Goal: Navigation & Orientation: Find specific page/section

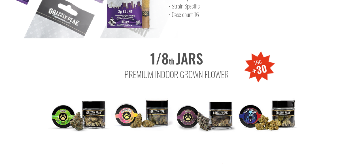
scroll to position [567, 0]
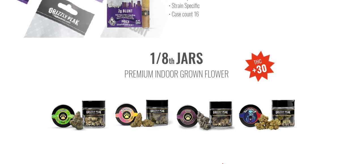
click at [93, 104] on img at bounding box center [79, 111] width 62 height 62
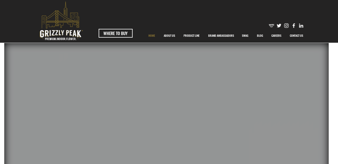
scroll to position [0, 0]
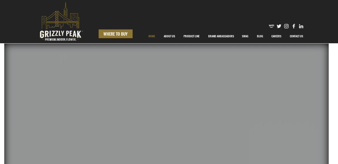
click at [112, 34] on span "WHERE TO BUY" at bounding box center [116, 34] width 24 height 6
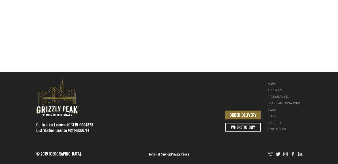
scroll to position [263, 0]
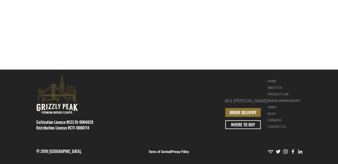
click at [276, 99] on div "BRAND AMBASSADORS" at bounding box center [286, 101] width 36 height 7
click at [276, 101] on div "BRAND AMBASSADORS" at bounding box center [286, 101] width 36 height 7
click at [197, 98] on div at bounding box center [169, 117] width 338 height 95
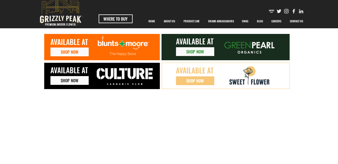
scroll to position [0, 0]
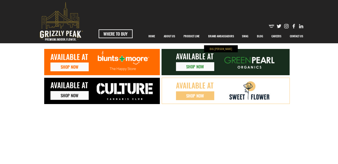
click at [219, 49] on p "BIG [PERSON_NAME]" at bounding box center [220, 48] width 25 height 7
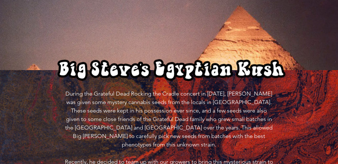
scroll to position [363, 0]
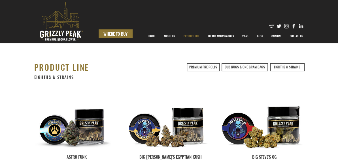
click at [112, 34] on span "WHERE TO BUY" at bounding box center [116, 34] width 24 height 6
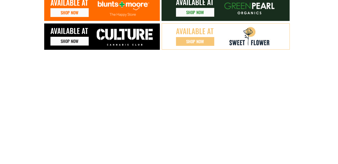
scroll to position [25, 0]
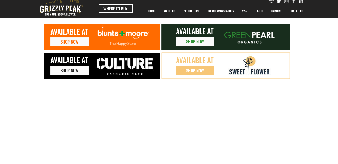
click at [99, 66] on img at bounding box center [125, 66] width 68 height 23
click at [70, 70] on span "SHOP NOW" at bounding box center [70, 70] width 18 height 6
